Goal: Transaction & Acquisition: Purchase product/service

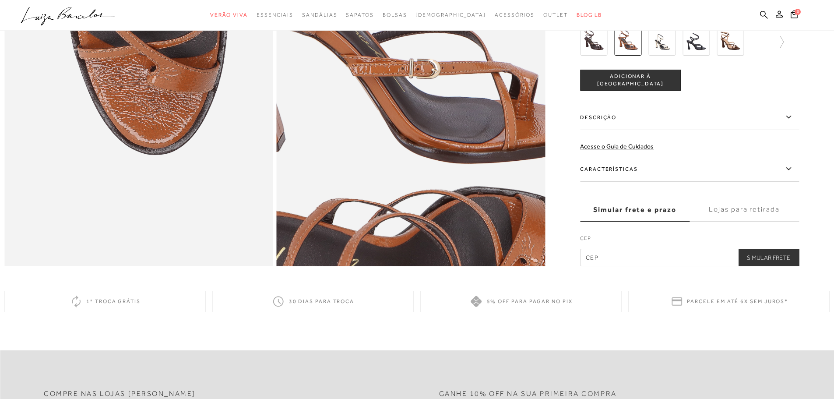
scroll to position [701, 0]
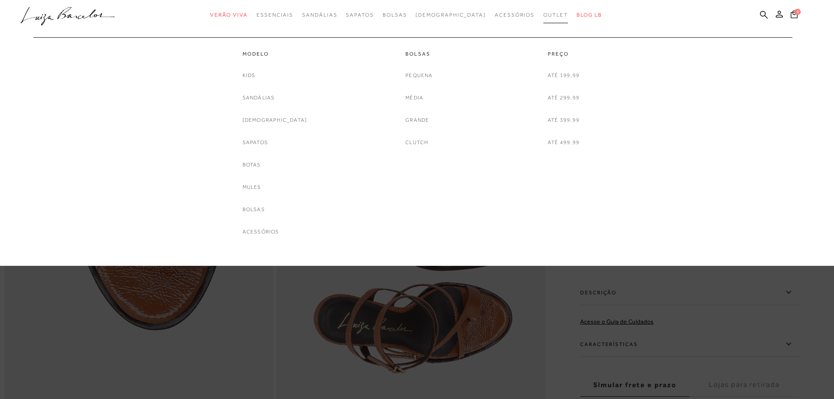
click at [544, 15] on span "Outlet" at bounding box center [556, 15] width 25 height 6
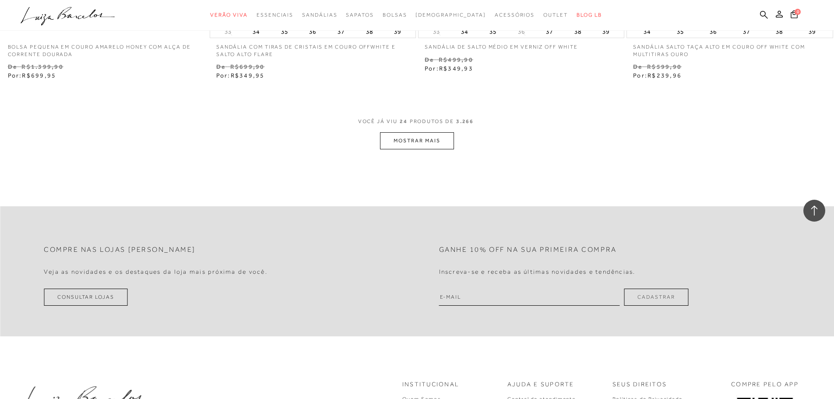
scroll to position [2234, 0]
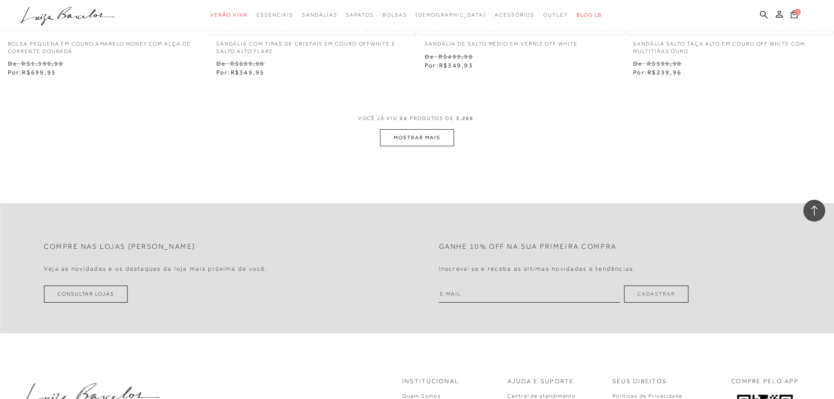
click at [409, 138] on button "MOSTRAR MAIS" at bounding box center [417, 137] width 74 height 17
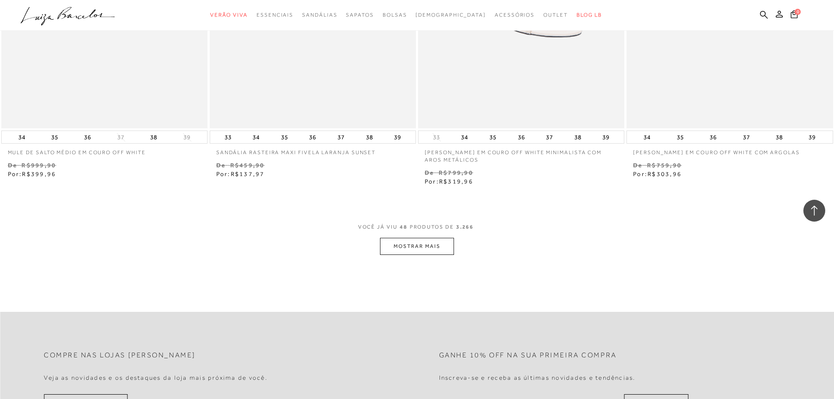
scroll to position [4380, 0]
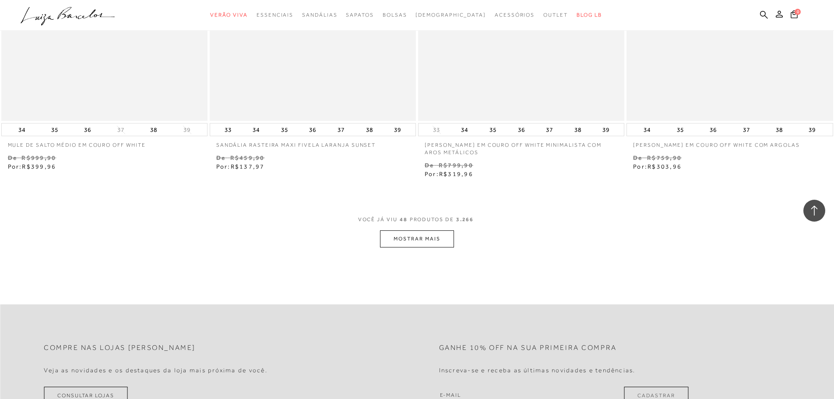
click at [388, 242] on button "MOSTRAR MAIS" at bounding box center [417, 238] width 74 height 17
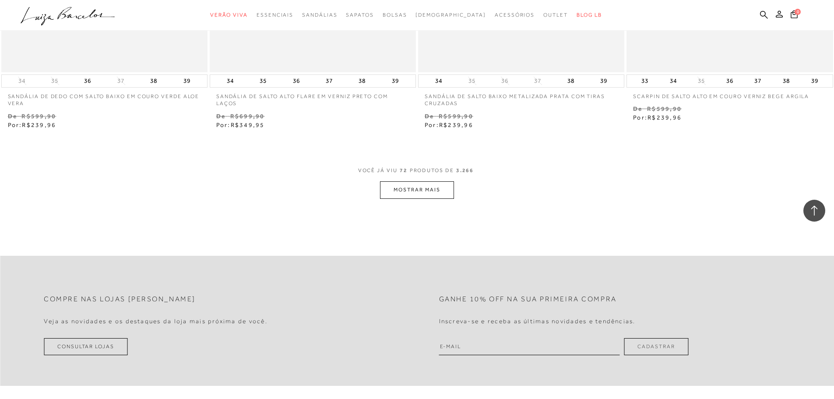
scroll to position [6657, 0]
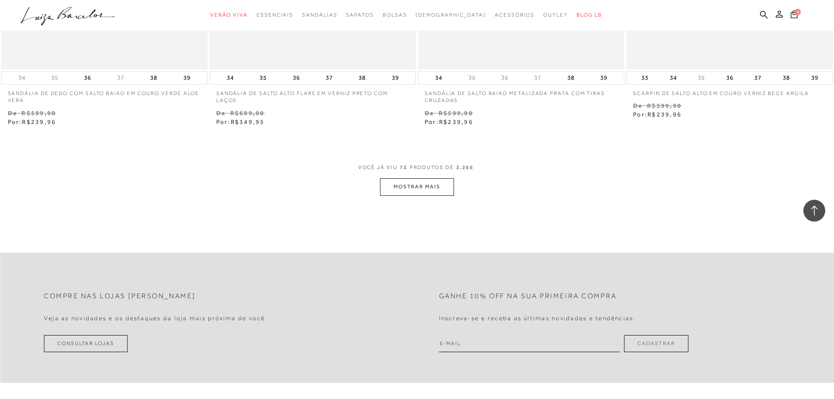
click at [416, 189] on button "MOSTRAR MAIS" at bounding box center [417, 186] width 74 height 17
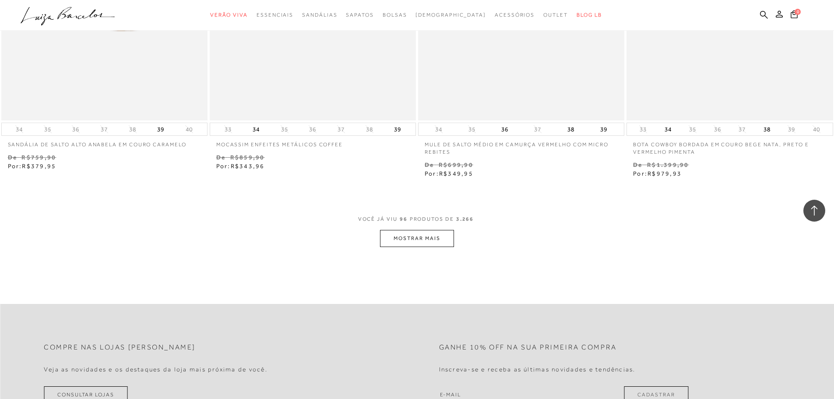
scroll to position [8891, 0]
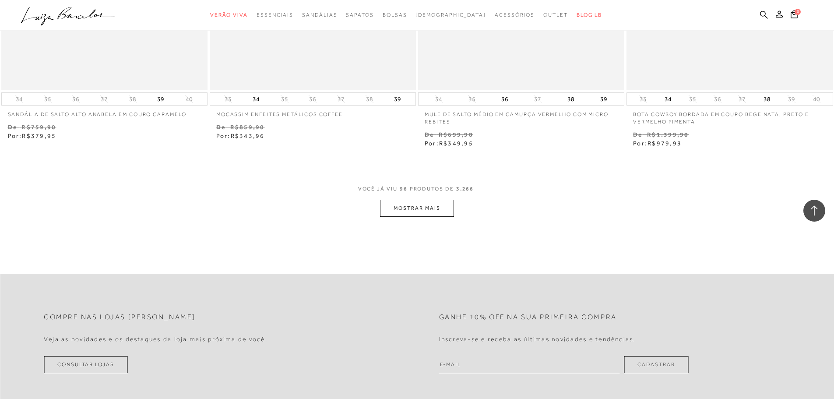
click at [424, 209] on button "MOSTRAR MAIS" at bounding box center [417, 208] width 74 height 17
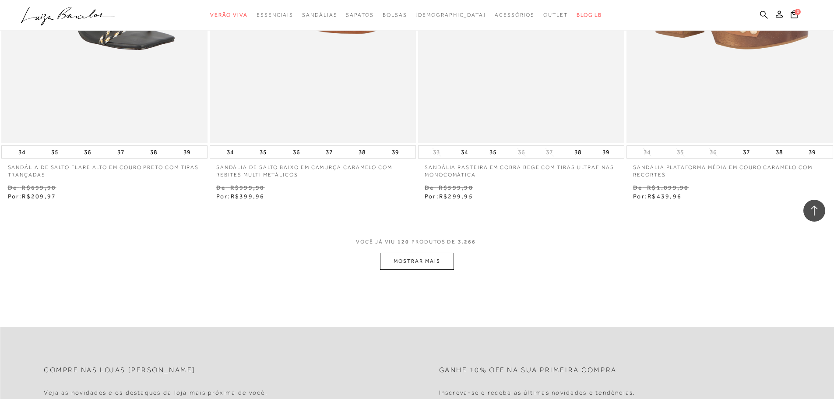
scroll to position [11124, 0]
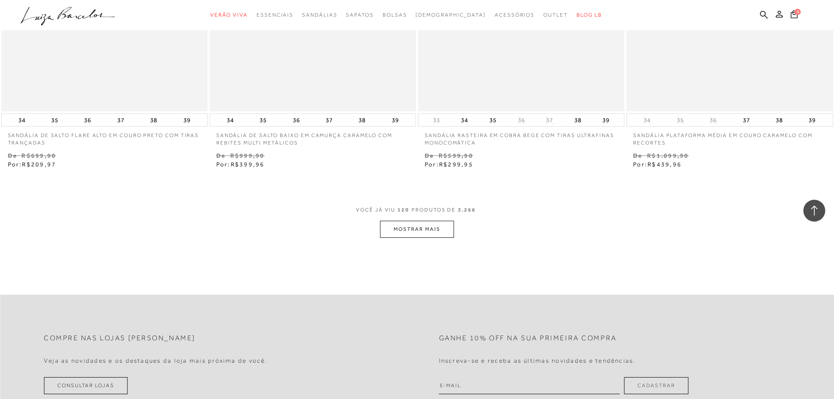
click at [415, 228] on button "MOSTRAR MAIS" at bounding box center [417, 229] width 74 height 17
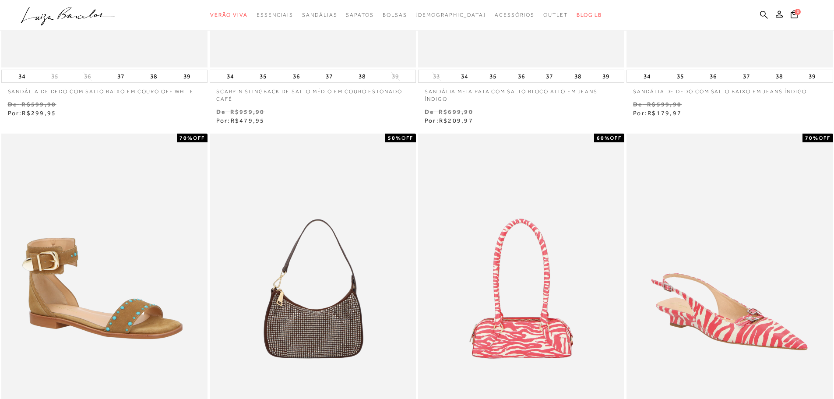
scroll to position [0, 0]
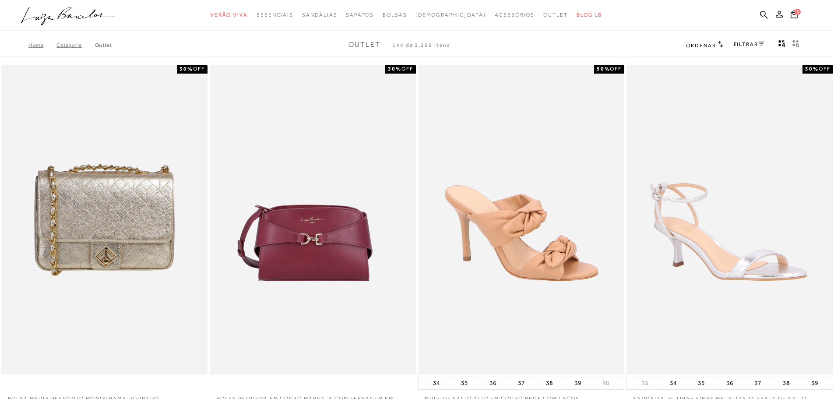
click at [743, 45] on link "FILTRAR" at bounding box center [749, 44] width 31 height 6
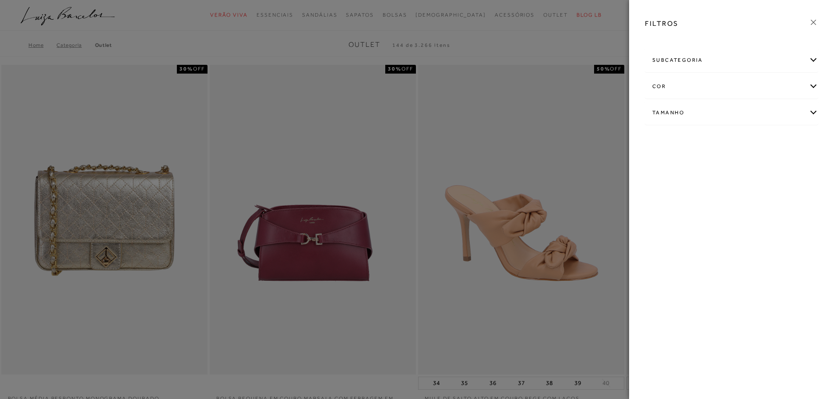
click at [814, 107] on div "Tamanho" at bounding box center [732, 112] width 173 height 23
click at [792, 163] on span "35" at bounding box center [790, 164] width 13 height 7
click at [791, 163] on input "35" at bounding box center [786, 165] width 9 height 9
checkbox input "true"
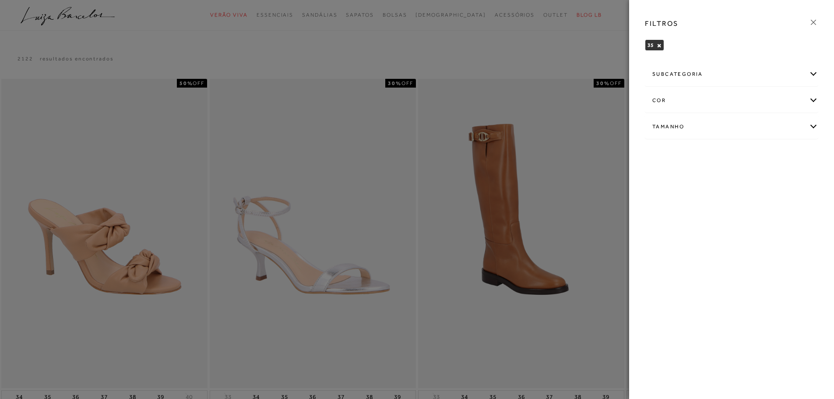
click at [736, 237] on div "FILTROS 35 × Limpar todos os refinamentos subcategoria Modelo cor" at bounding box center [731, 199] width 205 height 399
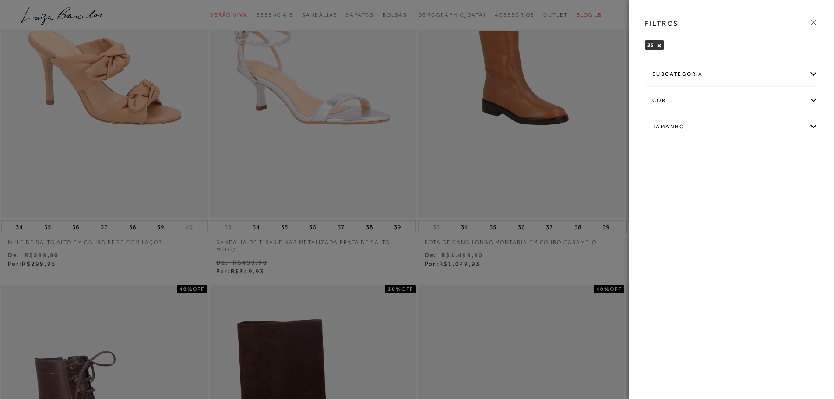
scroll to position [175, 0]
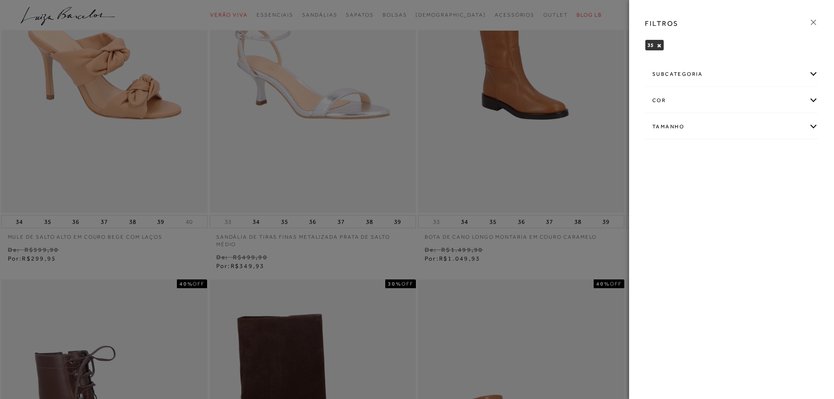
click at [682, 236] on div "FILTROS 35 × Limpar todos os refinamentos subcategoria Modelo cor" at bounding box center [731, 199] width 205 height 399
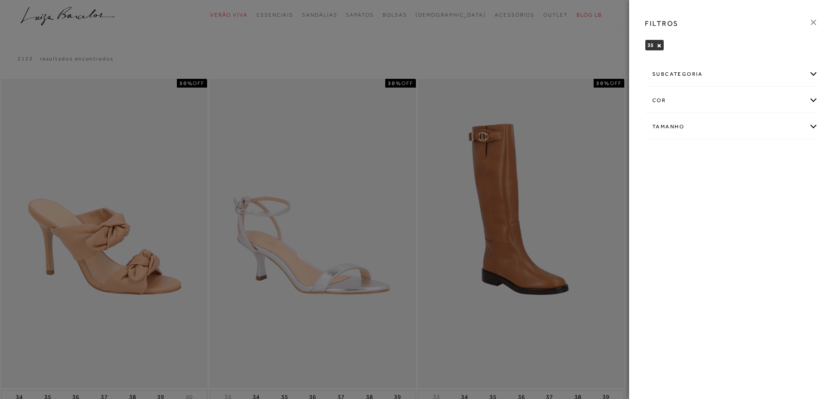
click at [661, 100] on div "cor" at bounding box center [732, 100] width 173 height 23
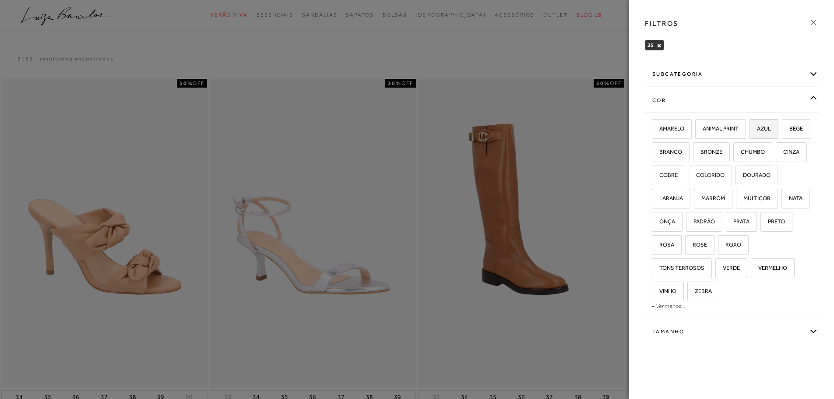
click at [773, 130] on label "AZUL" at bounding box center [764, 129] width 28 height 19
click at [757, 130] on input "AZUL" at bounding box center [752, 130] width 9 height 9
checkbox input "true"
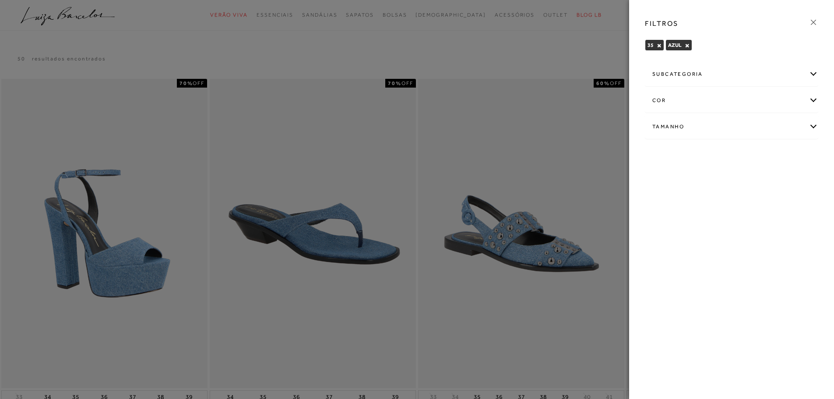
click at [445, 205] on div at bounding box center [417, 199] width 834 height 399
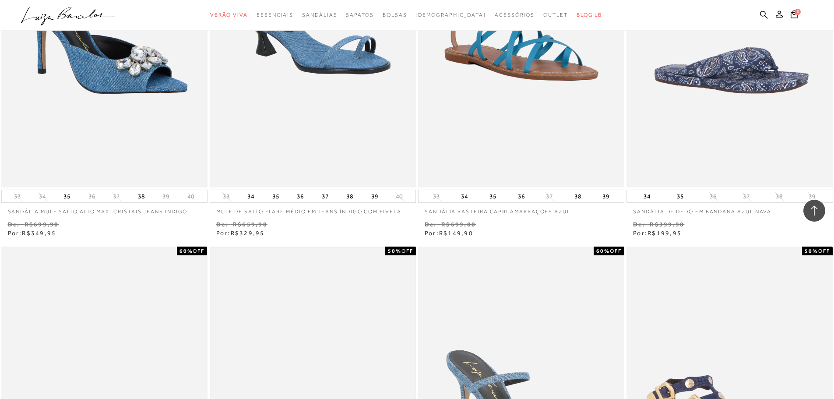
scroll to position [569, 0]
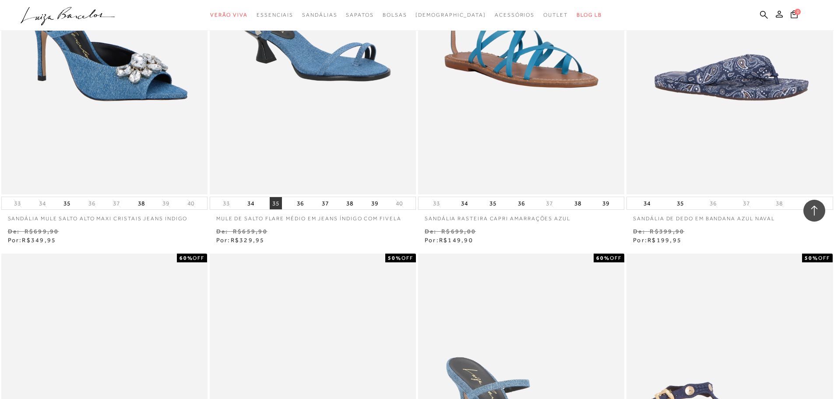
click at [279, 202] on button "35" at bounding box center [276, 203] width 12 height 12
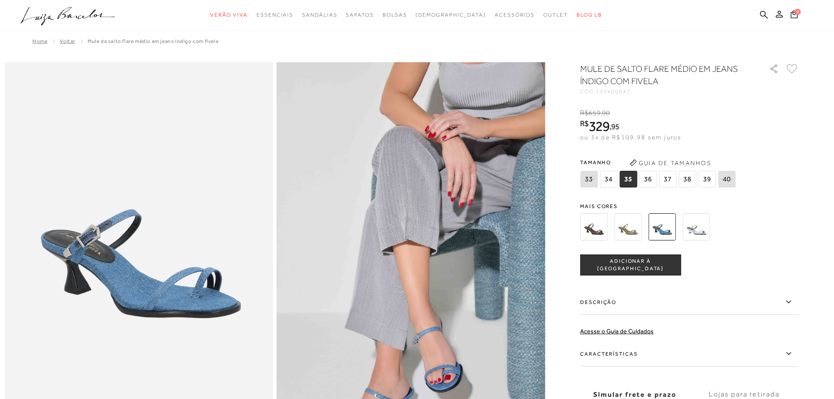
click at [604, 231] on img at bounding box center [593, 226] width 27 height 27
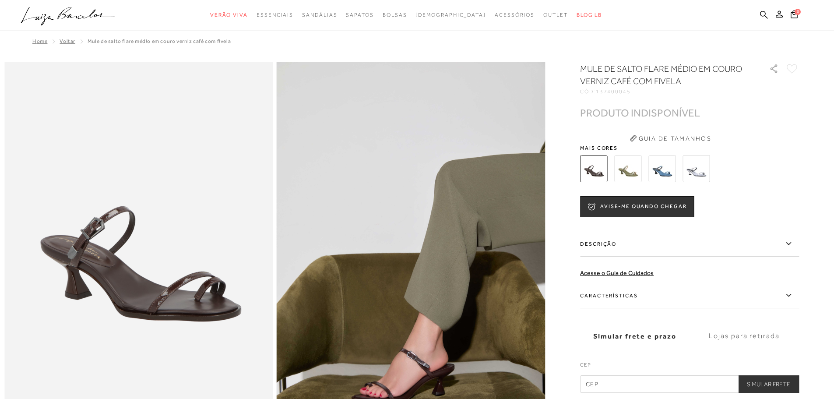
click at [662, 165] on img at bounding box center [662, 168] width 27 height 27
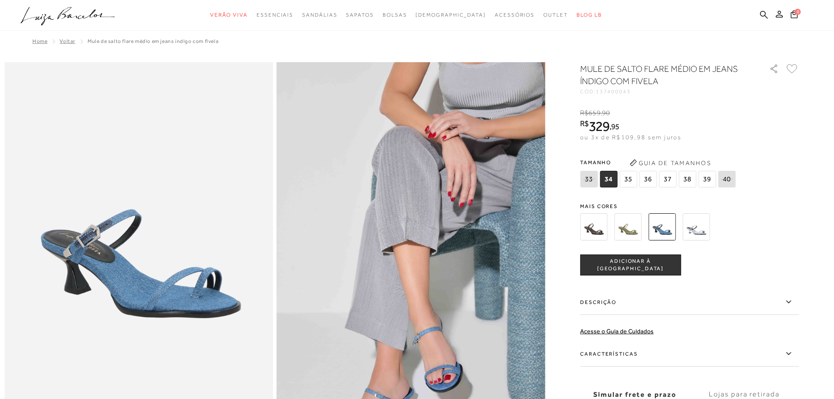
scroll to position [44, 0]
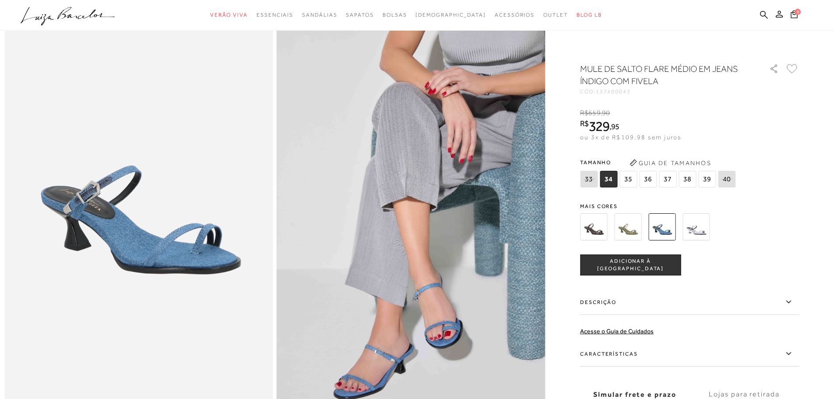
click at [632, 266] on span "ADICIONAR À [GEOGRAPHIC_DATA]" at bounding box center [631, 265] width 100 height 15
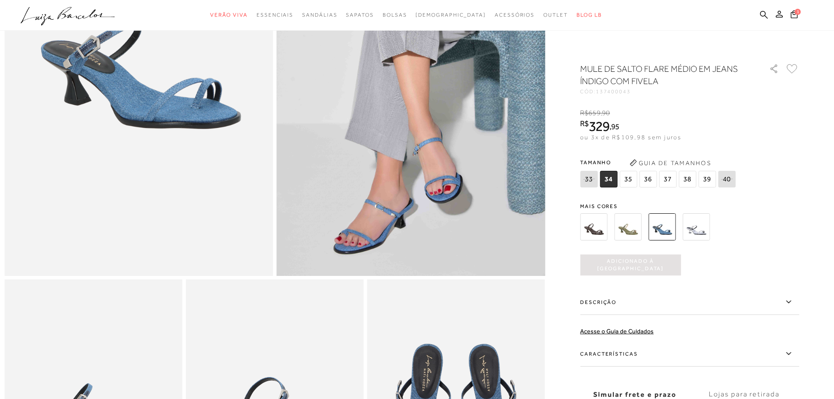
scroll to position [219, 0]
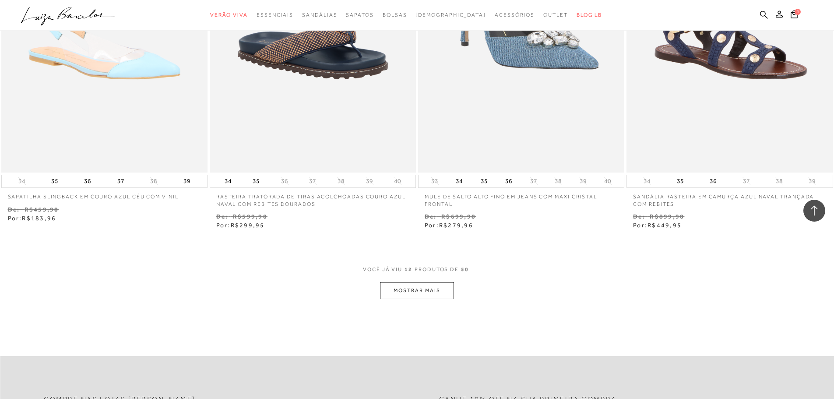
scroll to position [964, 0]
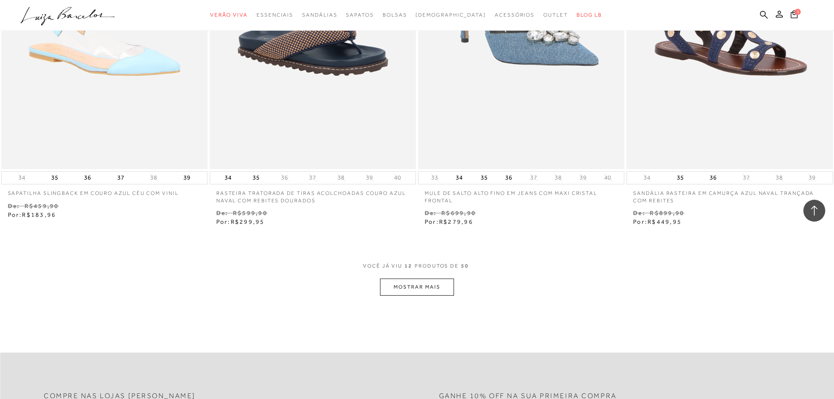
click at [417, 289] on button "MOSTRAR MAIS" at bounding box center [417, 287] width 74 height 17
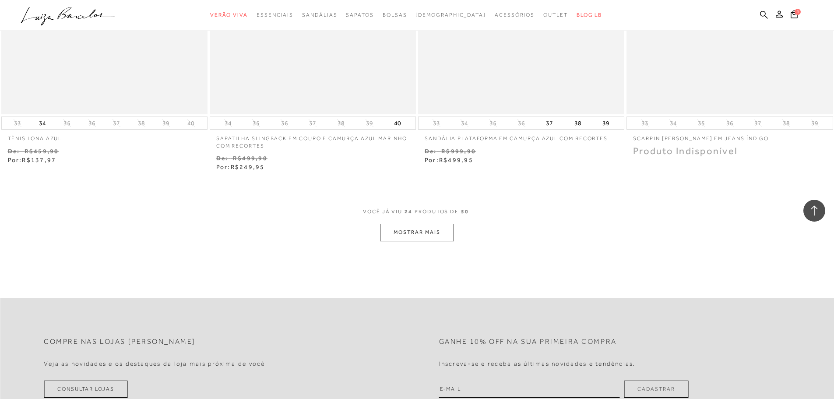
scroll to position [2146, 0]
click at [406, 232] on button "MOSTRAR MAIS" at bounding box center [417, 231] width 74 height 17
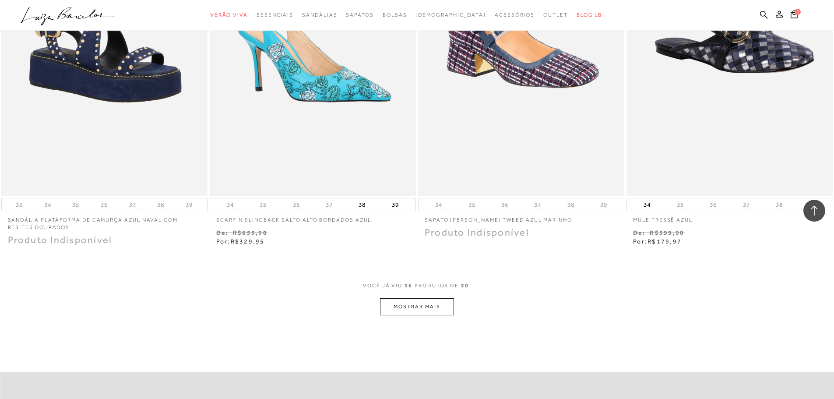
scroll to position [3197, 0]
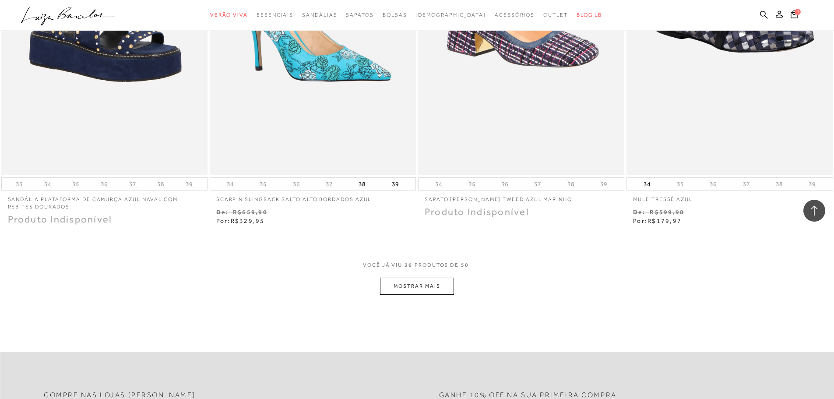
click at [413, 286] on button "MOSTRAR MAIS" at bounding box center [417, 286] width 74 height 17
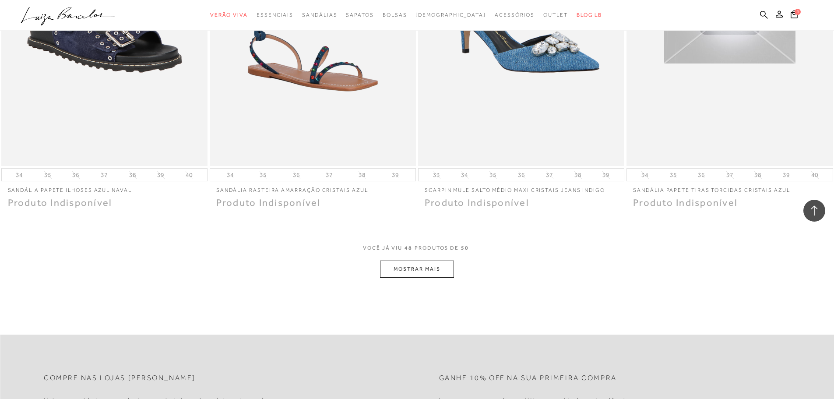
scroll to position [4336, 0]
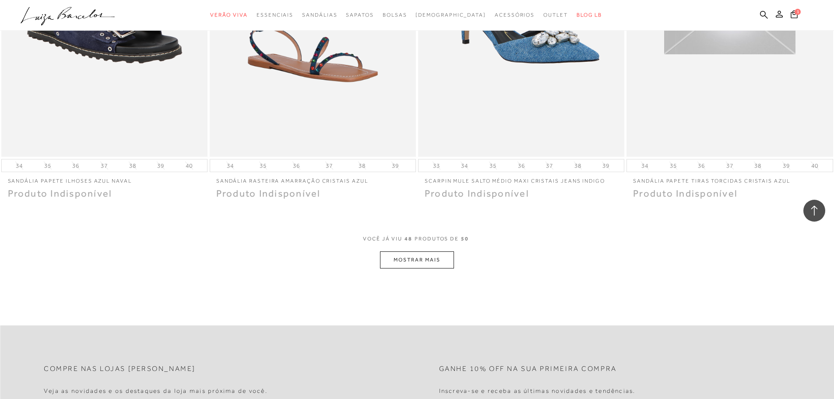
click at [425, 260] on button "MOSTRAR MAIS" at bounding box center [417, 259] width 74 height 17
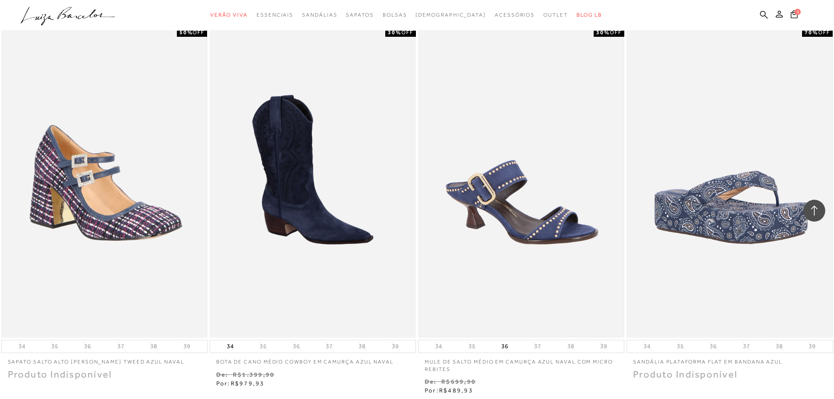
scroll to position [3372, 0]
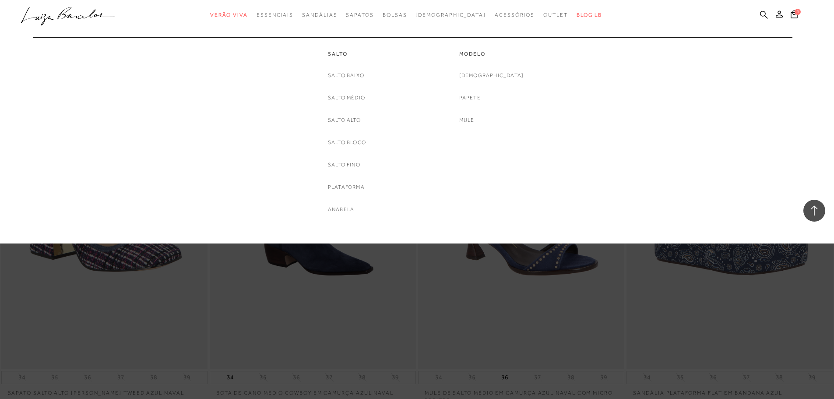
click at [337, 12] on span "Sandálias" at bounding box center [319, 15] width 35 height 6
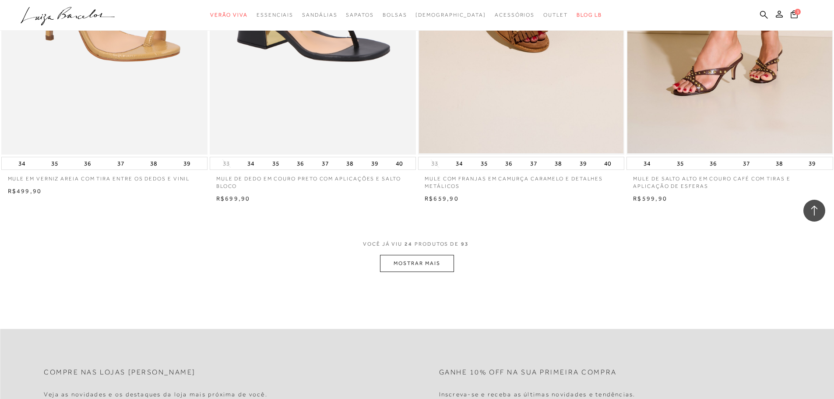
scroll to position [2058, 0]
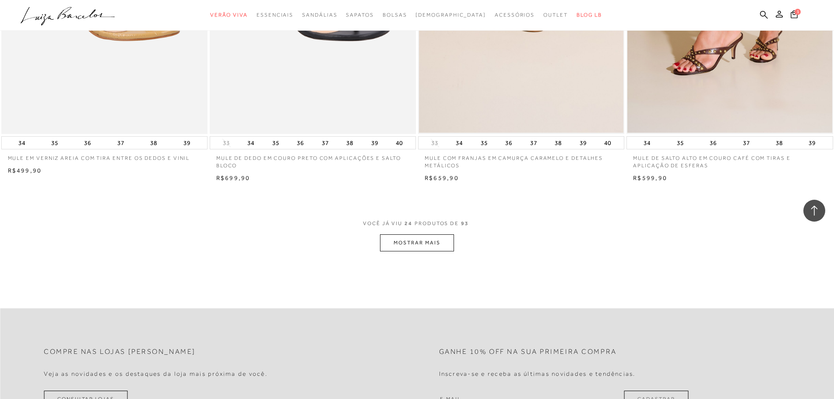
click at [400, 240] on button "MOSTRAR MAIS" at bounding box center [417, 242] width 74 height 17
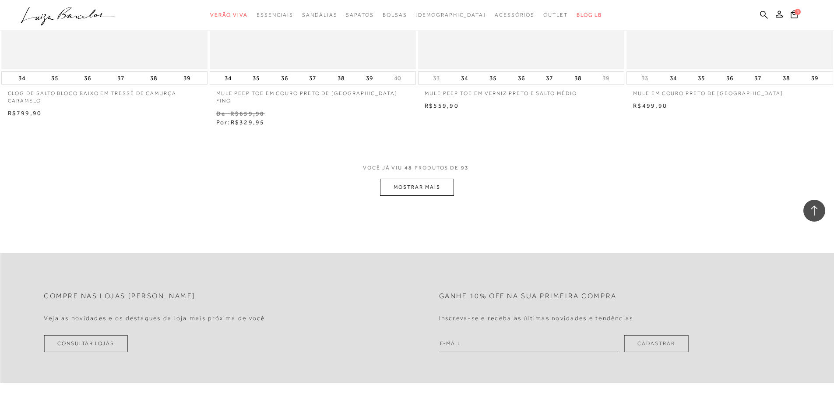
scroll to position [4336, 0]
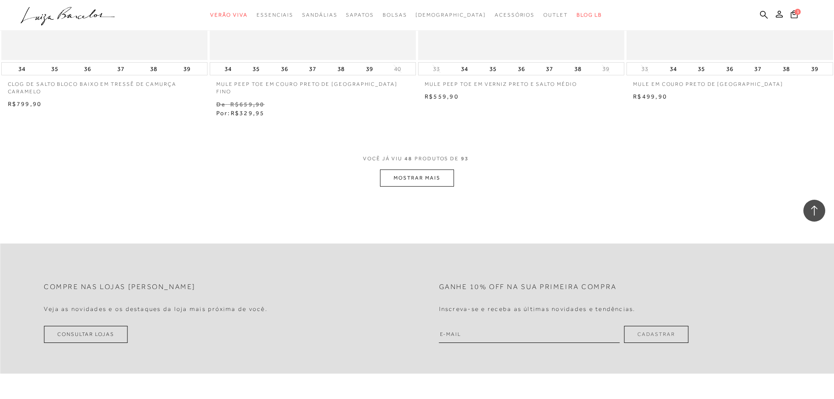
click at [408, 174] on button "MOSTRAR MAIS" at bounding box center [417, 177] width 74 height 17
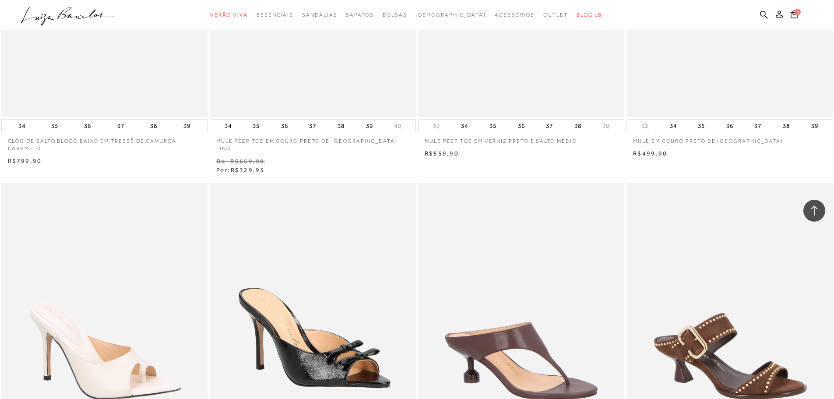
scroll to position [0, 0]
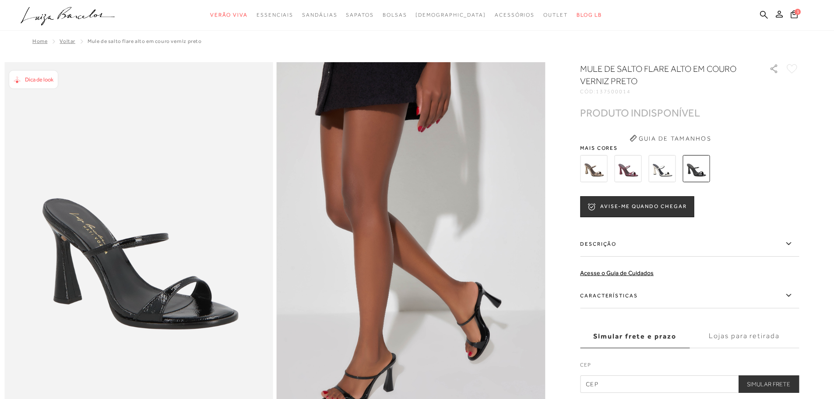
click at [602, 166] on img at bounding box center [593, 168] width 27 height 27
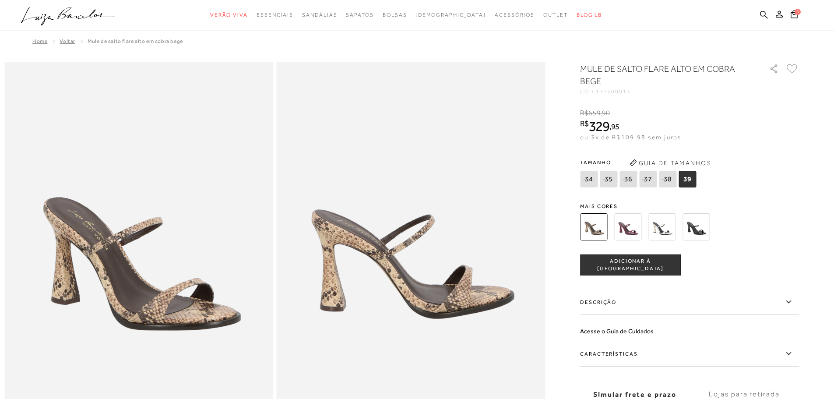
click at [629, 226] on img at bounding box center [627, 226] width 27 height 27
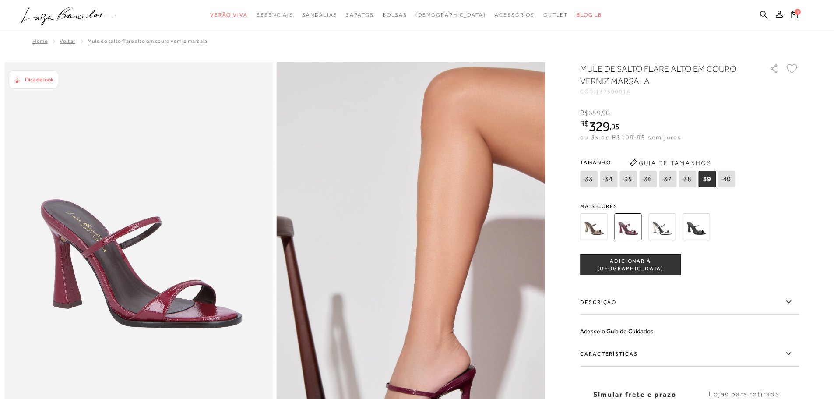
click at [669, 232] on img at bounding box center [662, 226] width 27 height 27
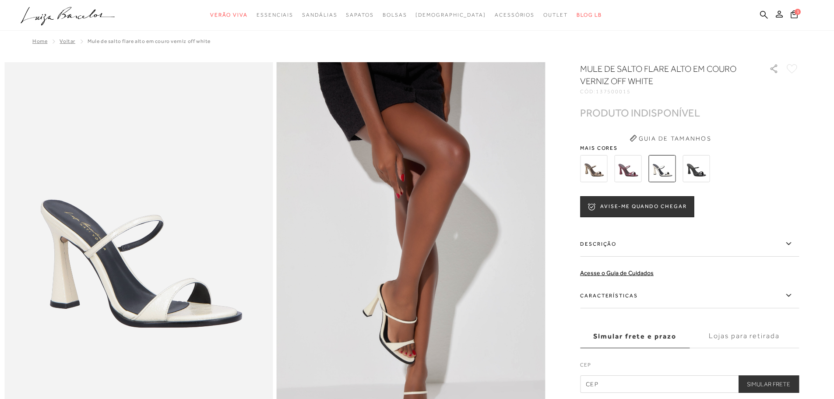
click at [702, 169] on img at bounding box center [696, 168] width 27 height 27
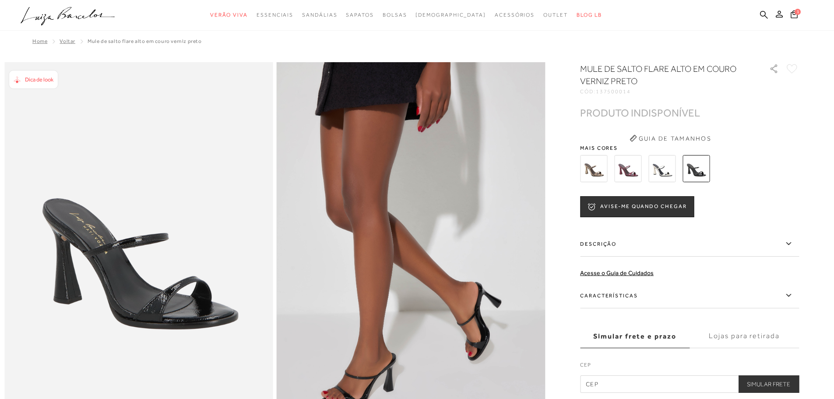
click at [587, 168] on img at bounding box center [593, 168] width 27 height 27
